Goal: Check status

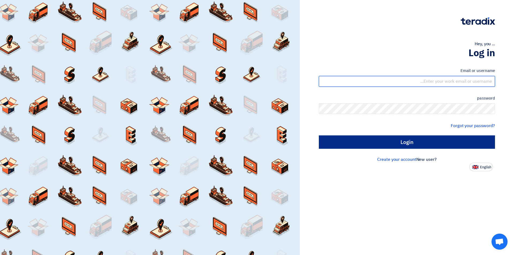
type input "[EMAIL_ADDRESS][DOMAIN_NAME]"
click at [372, 146] on input "Login" at bounding box center [407, 142] width 176 height 13
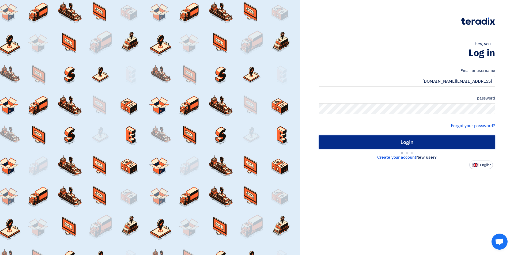
type input "Sign in"
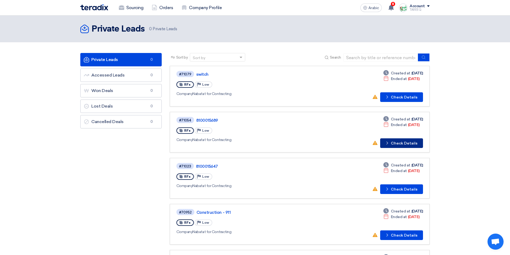
click at [401, 146] on button "Check details Check Details" at bounding box center [401, 144] width 43 height 10
click at [403, 95] on font "Check Details" at bounding box center [404, 97] width 27 height 5
